Goal: Information Seeking & Learning: Learn about a topic

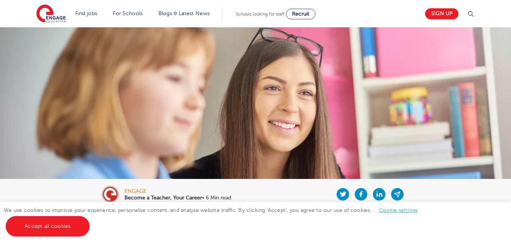
click at [407, 212] on link "Cookie settings" at bounding box center [398, 210] width 39 height 6
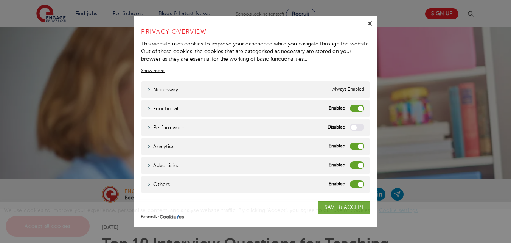
click at [353, 107] on label "Functional" at bounding box center [357, 108] width 14 height 8
click at [0, 0] on input "Functional" at bounding box center [0, 0] width 0 height 0
click at [354, 149] on label "Analytics" at bounding box center [357, 146] width 14 height 8
click at [0, 0] on input "Analytics" at bounding box center [0, 0] width 0 height 0
click at [355, 164] on label "Advertising" at bounding box center [357, 165] width 14 height 8
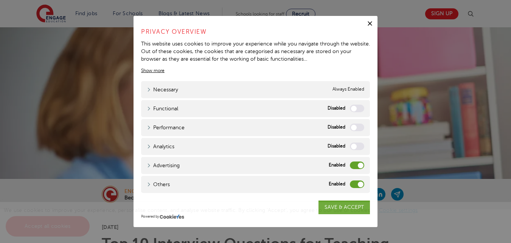
click at [0, 0] on input "Advertising" at bounding box center [0, 0] width 0 height 0
click at [355, 183] on label "Others" at bounding box center [357, 184] width 14 height 8
click at [0, 0] on input "Others" at bounding box center [0, 0] width 0 height 0
click at [347, 202] on div "We use cookies to improve your experience, personalise content, and analyse web…" at bounding box center [255, 222] width 511 height 41
click at [348, 208] on span "We use cookies to improve your experience, personalise content, and analyse web…" at bounding box center [215, 218] width 422 height 22
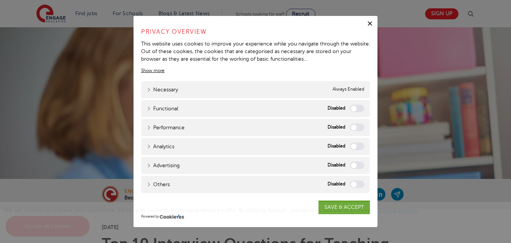
click at [340, 210] on span "We use cookies to improve your experience, personalise content, and analyse web…" at bounding box center [215, 218] width 422 height 22
click at [354, 209] on span "We use cookies to improve your experience, personalise content, and analyse web…" at bounding box center [215, 218] width 422 height 22
click at [352, 214] on div "We use cookies to improve your experience, personalise content, and analyse web…" at bounding box center [255, 222] width 511 height 41
click at [351, 203] on div "We use cookies to improve your experience, personalise content, and analyse web…" at bounding box center [255, 222] width 511 height 41
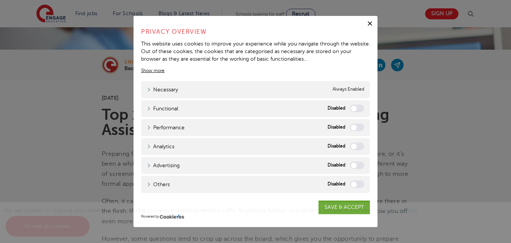
scroll to position [123, 0]
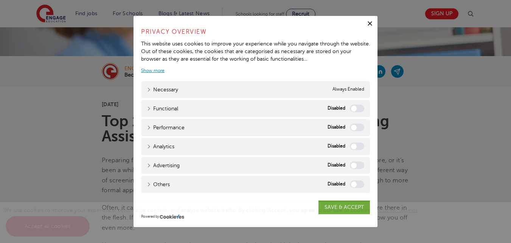
click at [146, 68] on link "Show more" at bounding box center [152, 70] width 23 height 7
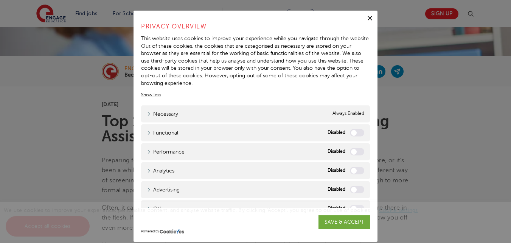
scroll to position [9, 0]
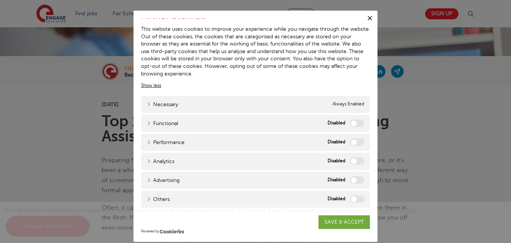
click at [325, 219] on div "We use cookies to improve your experience, personalise content, and analyse web…" at bounding box center [255, 222] width 511 height 41
click at [341, 222] on div "We use cookies to improve your experience, personalise content, and analyse web…" at bounding box center [255, 222] width 511 height 41
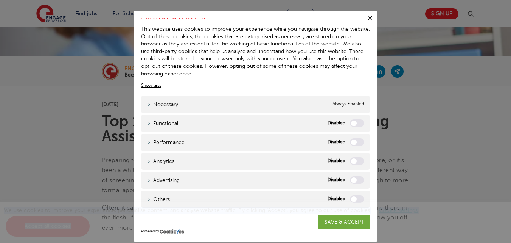
click at [341, 222] on div "We use cookies to improve your experience, personalise content, and analyse web…" at bounding box center [255, 222] width 511 height 41
click at [343, 217] on div "We use cookies to improve your experience, personalise content, and analyse web…" at bounding box center [255, 222] width 511 height 41
click at [342, 217] on div "We use cookies to improve your experience, personalise content, and analyse web…" at bounding box center [255, 222] width 511 height 41
click at [341, 221] on div "We use cookies to improve your experience, personalise content, and analyse web…" at bounding box center [255, 222] width 511 height 41
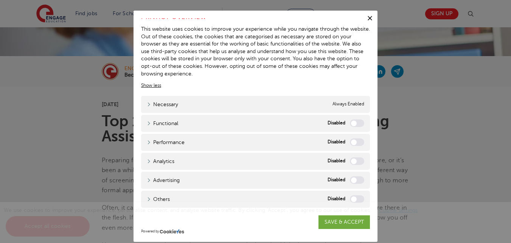
click at [341, 221] on div "We use cookies to improve your experience, personalise content, and analyse web…" at bounding box center [255, 222] width 511 height 41
drag, startPoint x: 341, startPoint y: 221, endPoint x: 325, endPoint y: 224, distance: 16.6
click at [325, 224] on div "We use cookies to improve your experience, personalise content, and analyse web…" at bounding box center [255, 222] width 511 height 41
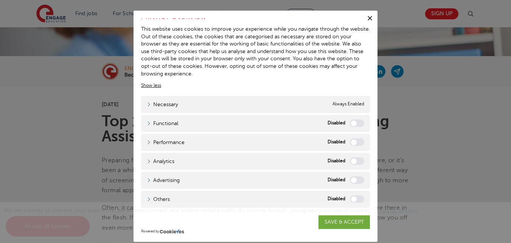
click at [325, 224] on div "We use cookies to improve your experience, personalise content, and analyse web…" at bounding box center [255, 222] width 511 height 41
click at [325, 223] on div "We use cookies to improve your experience, personalise content, and analyse web…" at bounding box center [255, 222] width 511 height 41
click at [339, 219] on div "We use cookies to improve your experience, personalise content, and analyse web…" at bounding box center [255, 222] width 511 height 41
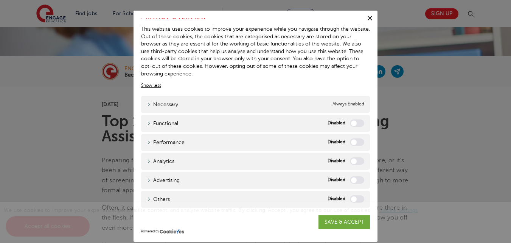
click at [340, 218] on div "We use cookies to improve your experience, personalise content, and analyse web…" at bounding box center [255, 222] width 511 height 41
click at [340, 219] on div "We use cookies to improve your experience, personalise content, and analyse web…" at bounding box center [255, 222] width 511 height 41
click at [341, 230] on div "We use cookies to improve your experience, personalise content, and analyse web…" at bounding box center [255, 222] width 511 height 41
click at [341, 226] on div "We use cookies to improve your experience, personalise content, and analyse web…" at bounding box center [255, 222] width 511 height 41
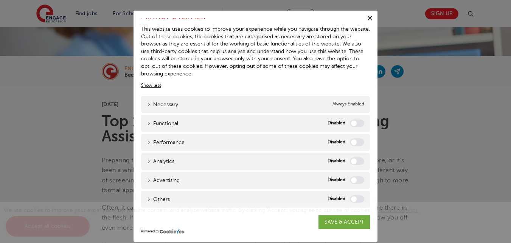
click at [366, 17] on icon "button" at bounding box center [370, 18] width 8 height 8
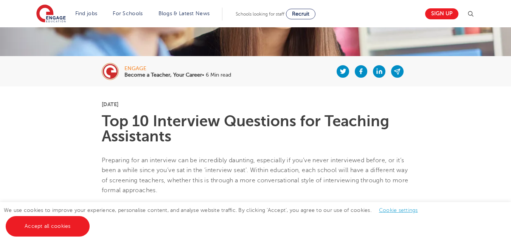
click at [393, 211] on link "Cookie settings" at bounding box center [398, 210] width 39 height 6
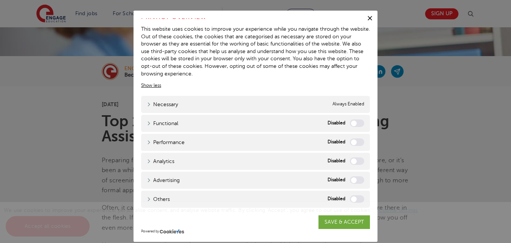
click at [333, 221] on div "We use cookies to improve your experience, personalise content, and analyse web…" at bounding box center [255, 222] width 511 height 41
click at [334, 221] on div "We use cookies to improve your experience, personalise content, and analyse web…" at bounding box center [255, 222] width 511 height 41
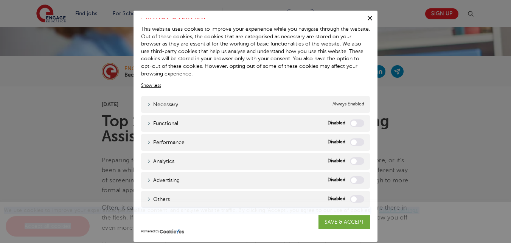
click at [350, 220] on div "We use cookies to improve your experience, personalise content, and analyse web…" at bounding box center [255, 222] width 511 height 41
click at [365, 202] on div "We use cookies to improve your experience, personalise content, and analyse web…" at bounding box center [255, 222] width 511 height 41
click at [363, 21] on button "Close" at bounding box center [370, 18] width 15 height 15
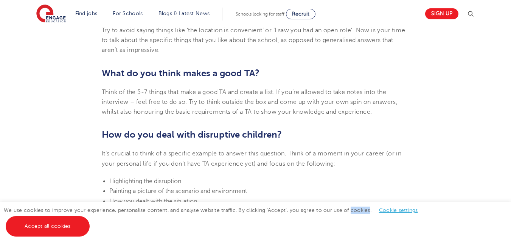
scroll to position [737, 0]
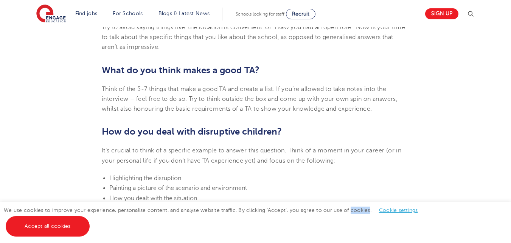
drag, startPoint x: 511, startPoint y: 110, endPoint x: 511, endPoint y: 114, distance: 3.9
click at [511, 114] on html "Find jobs All vacancies We have one of the UK's largest database. and with hund…" at bounding box center [255, 223] width 511 height 1921
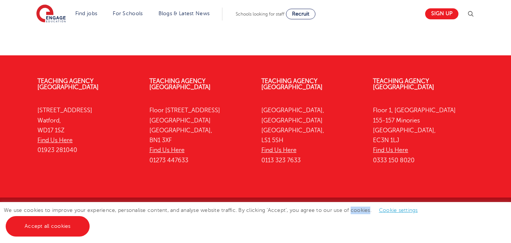
scroll to position [1464, 0]
